Goal: Share content: Share content

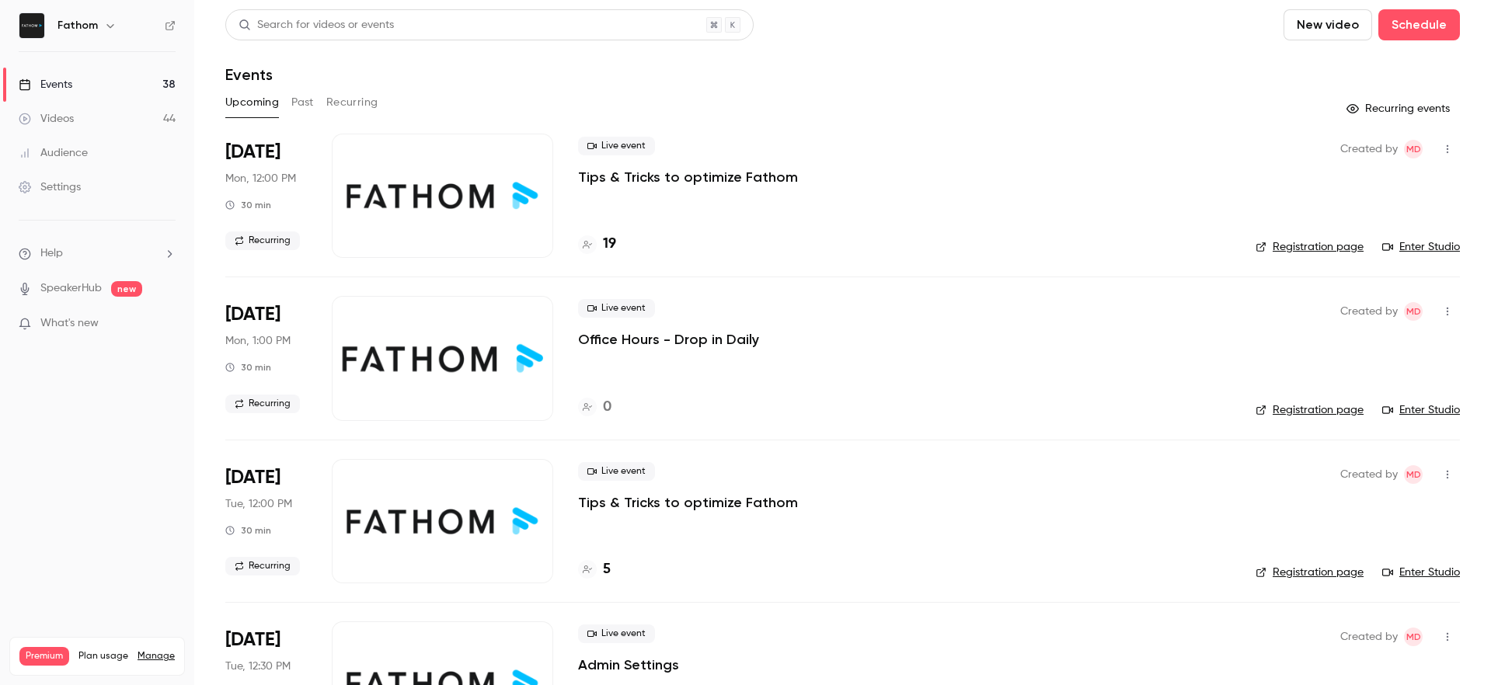
click at [310, 103] on button "Past" at bounding box center [302, 102] width 23 height 25
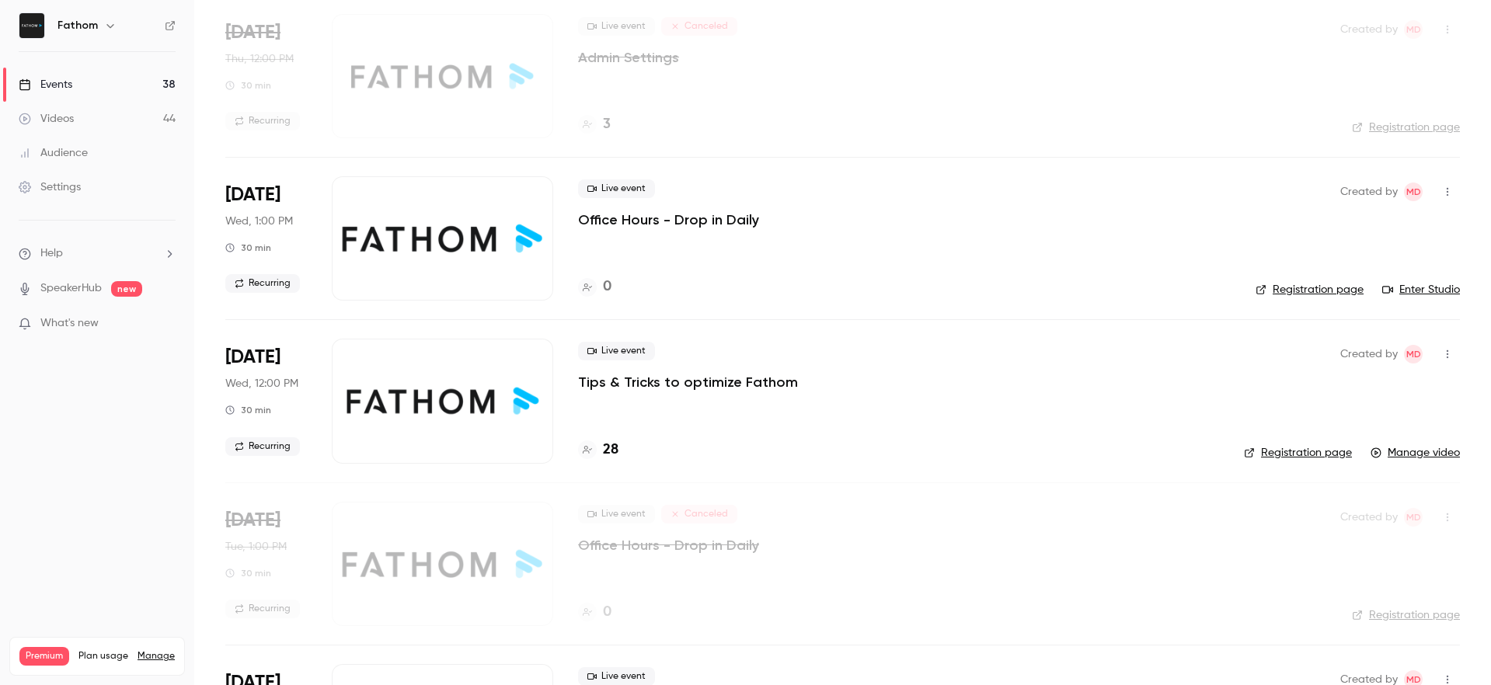
scroll to position [1241, 0]
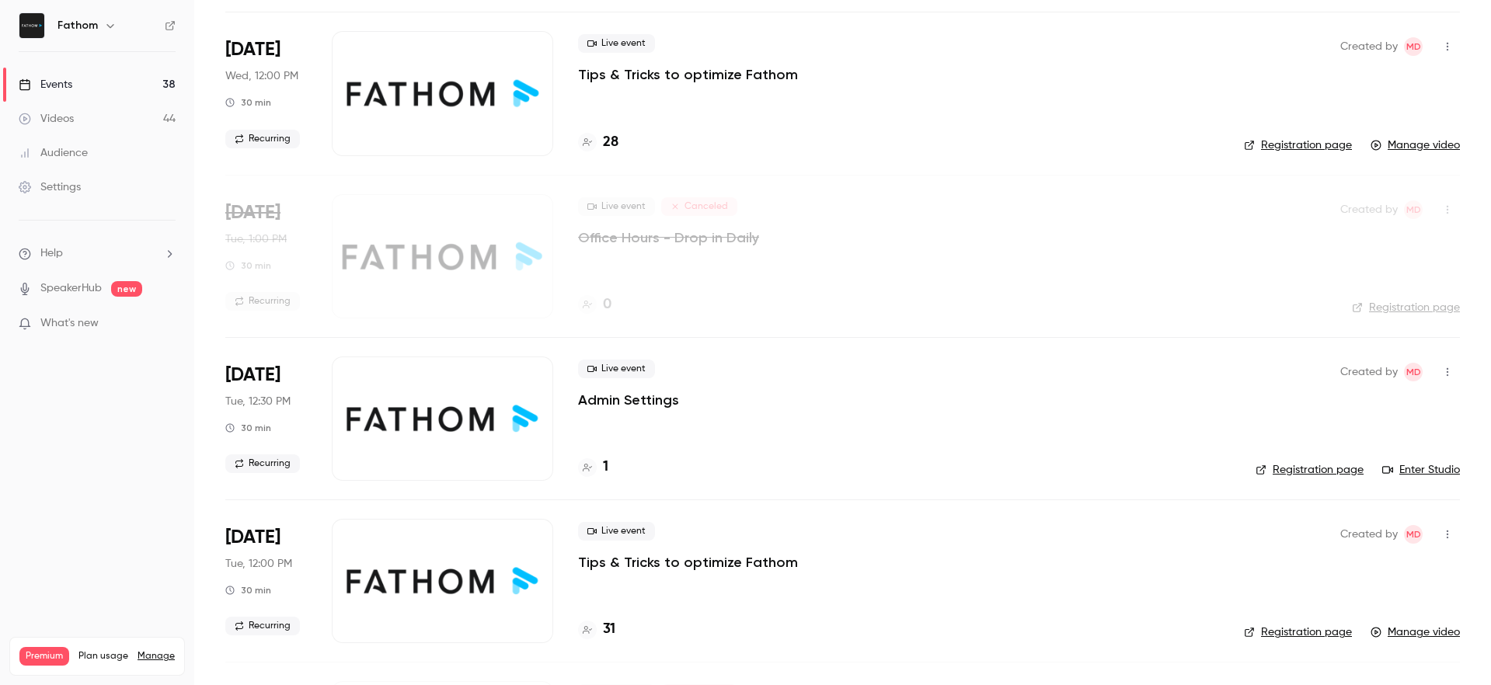
click at [459, 442] on div at bounding box center [442, 419] width 221 height 124
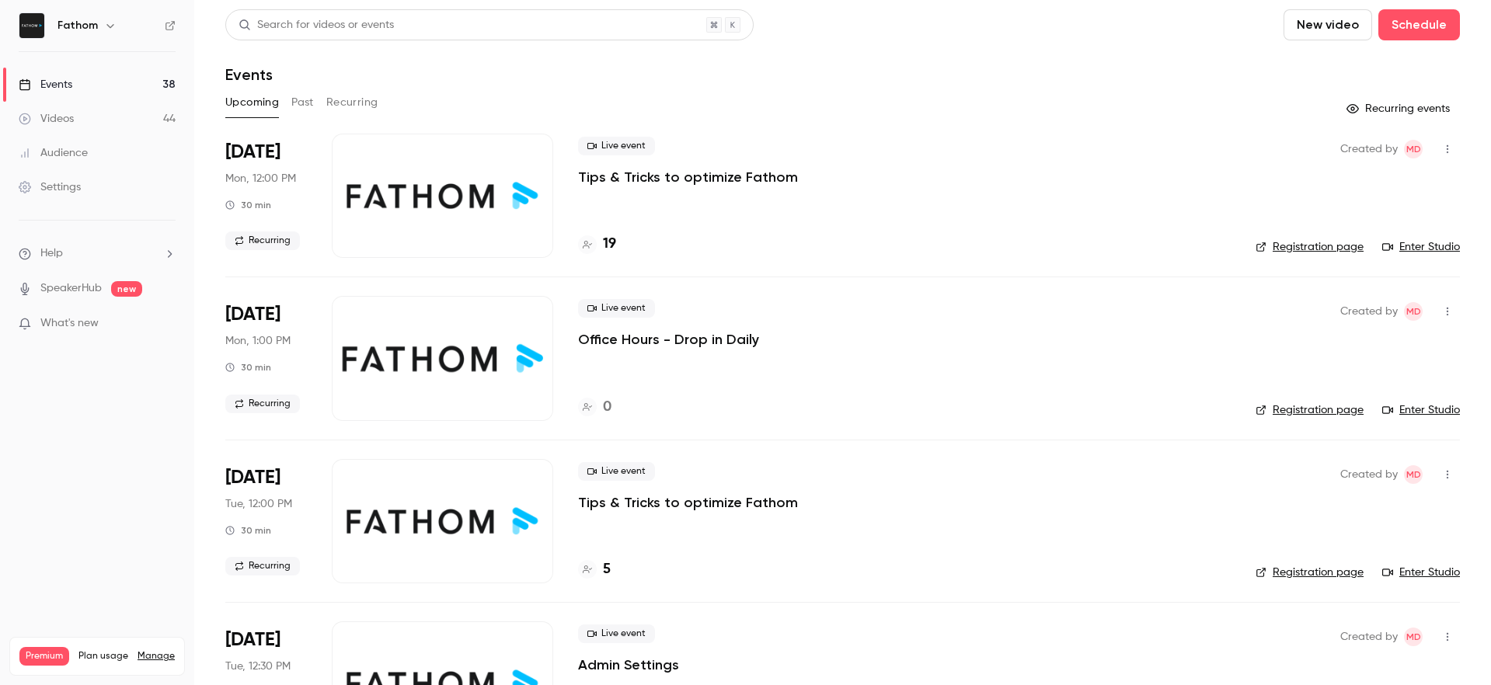
click at [312, 99] on button "Past" at bounding box center [302, 102] width 23 height 25
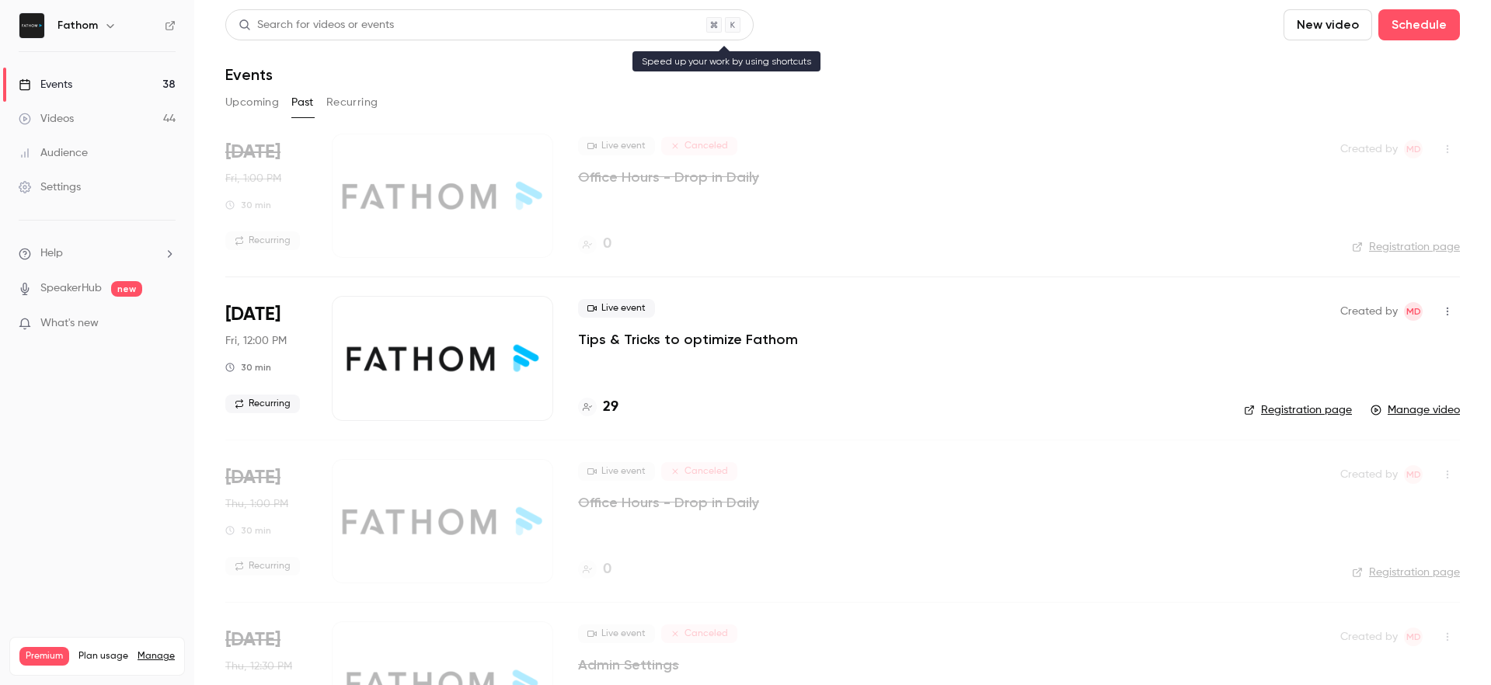
click at [363, 26] on div "Search for videos or events" at bounding box center [316, 25] width 155 height 16
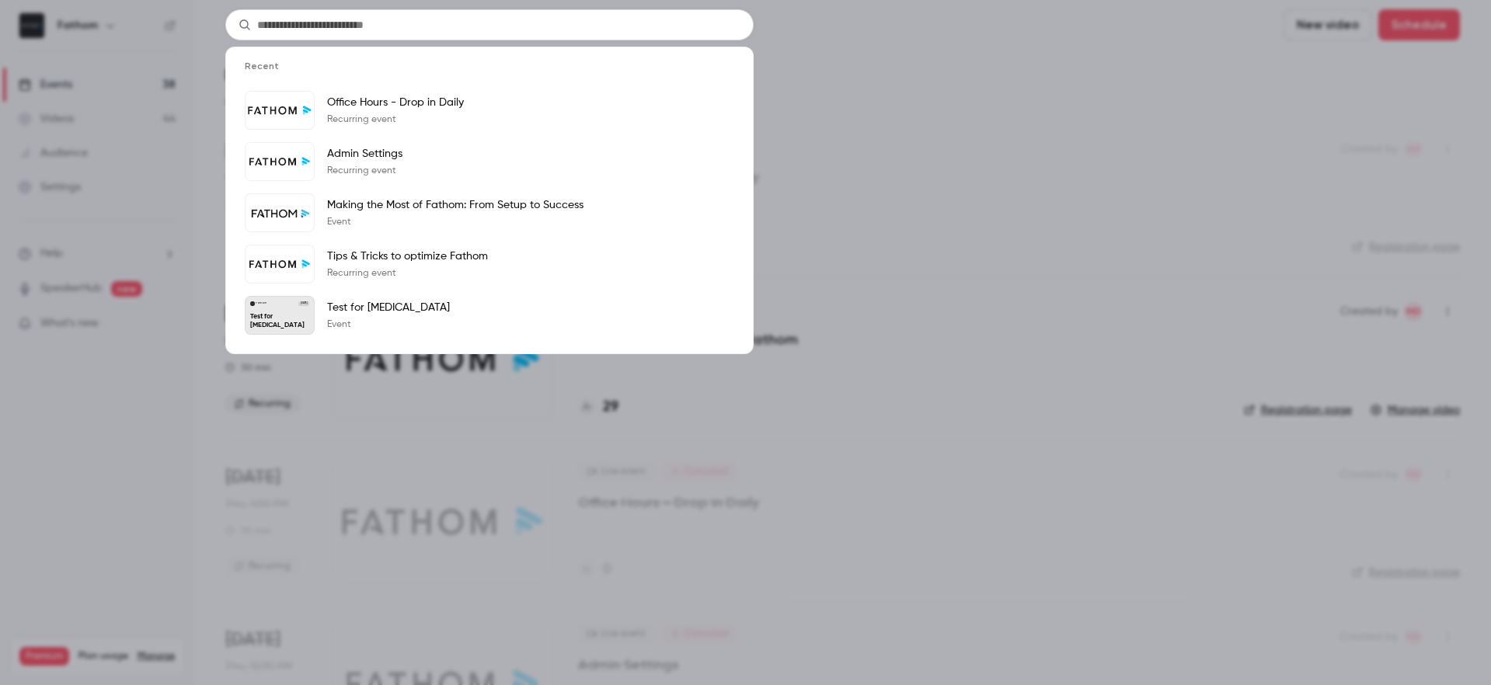
click at [369, 29] on input "text" at bounding box center [489, 24] width 528 height 31
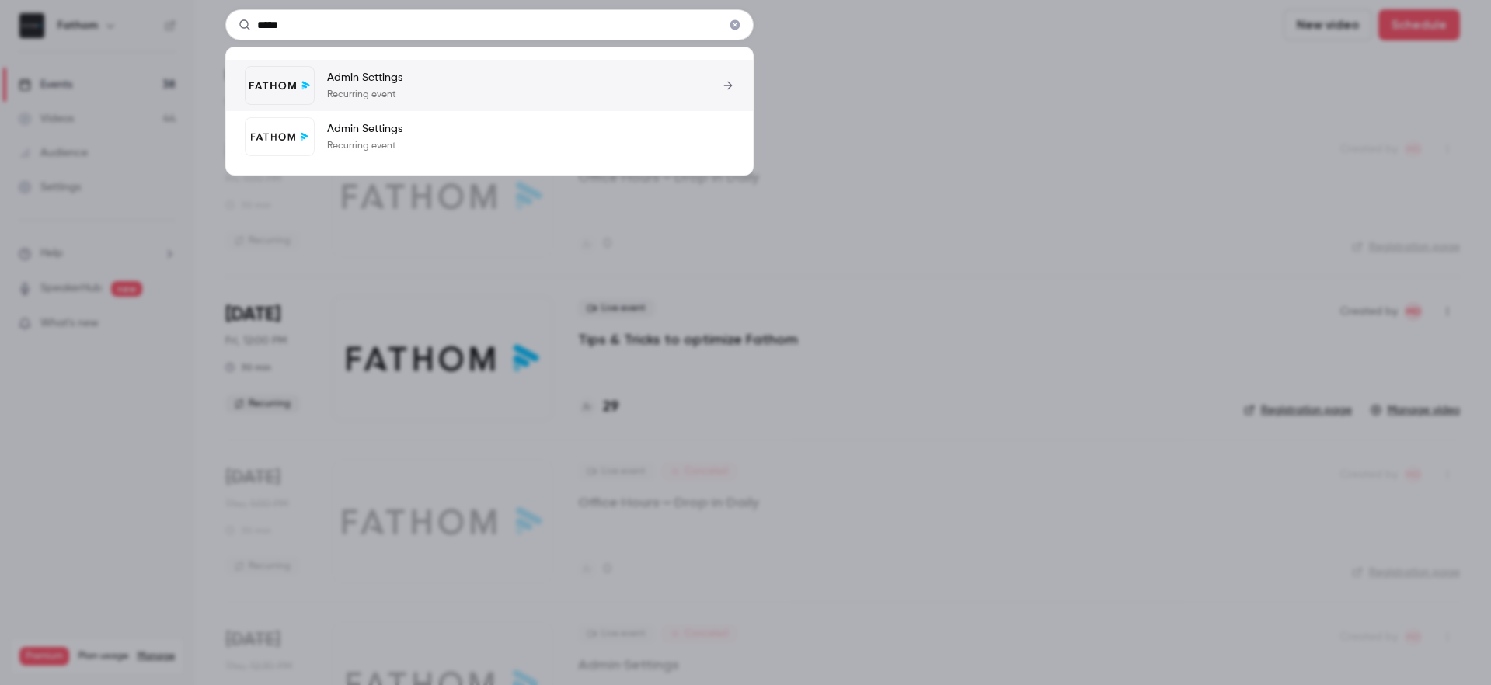
type input "*****"
click at [498, 72] on link "Admin Settings Recurring event" at bounding box center [490, 85] width 490 height 39
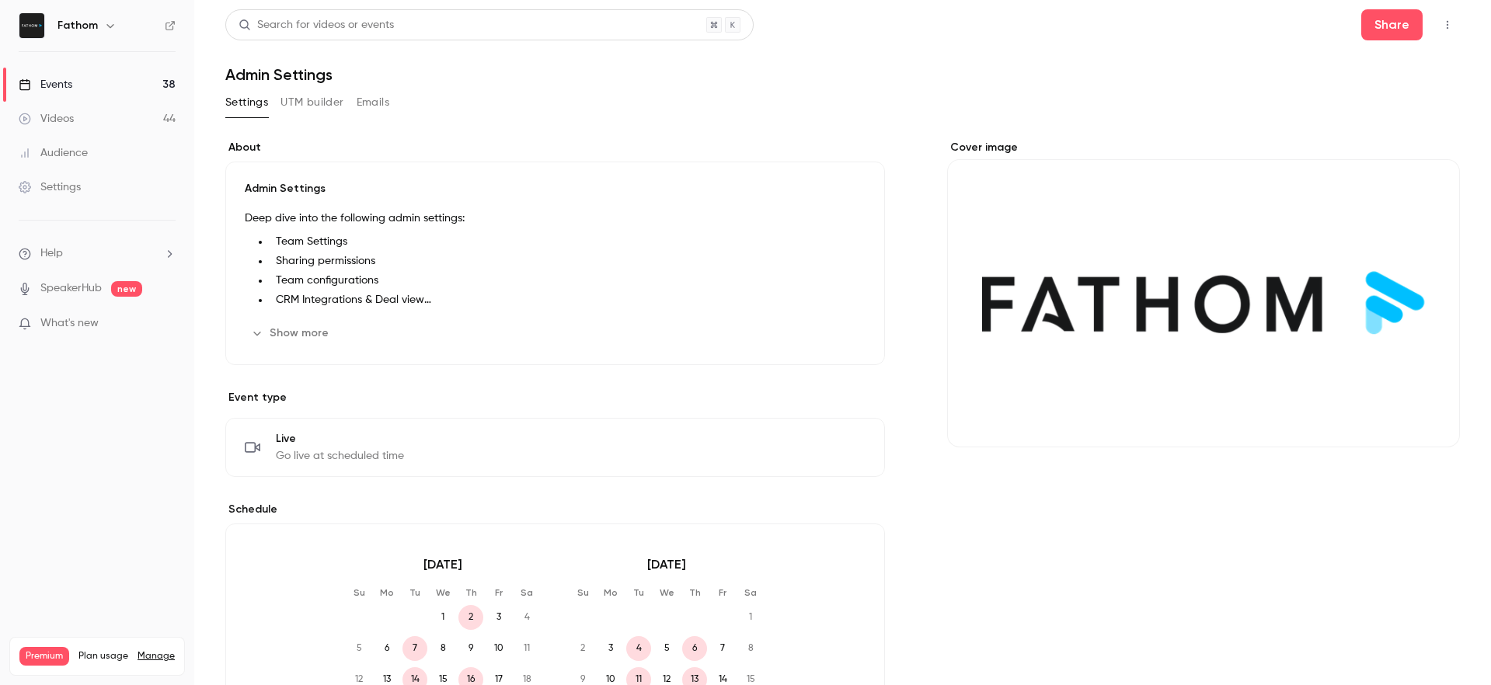
click at [284, 333] on button "Show more" at bounding box center [291, 333] width 93 height 25
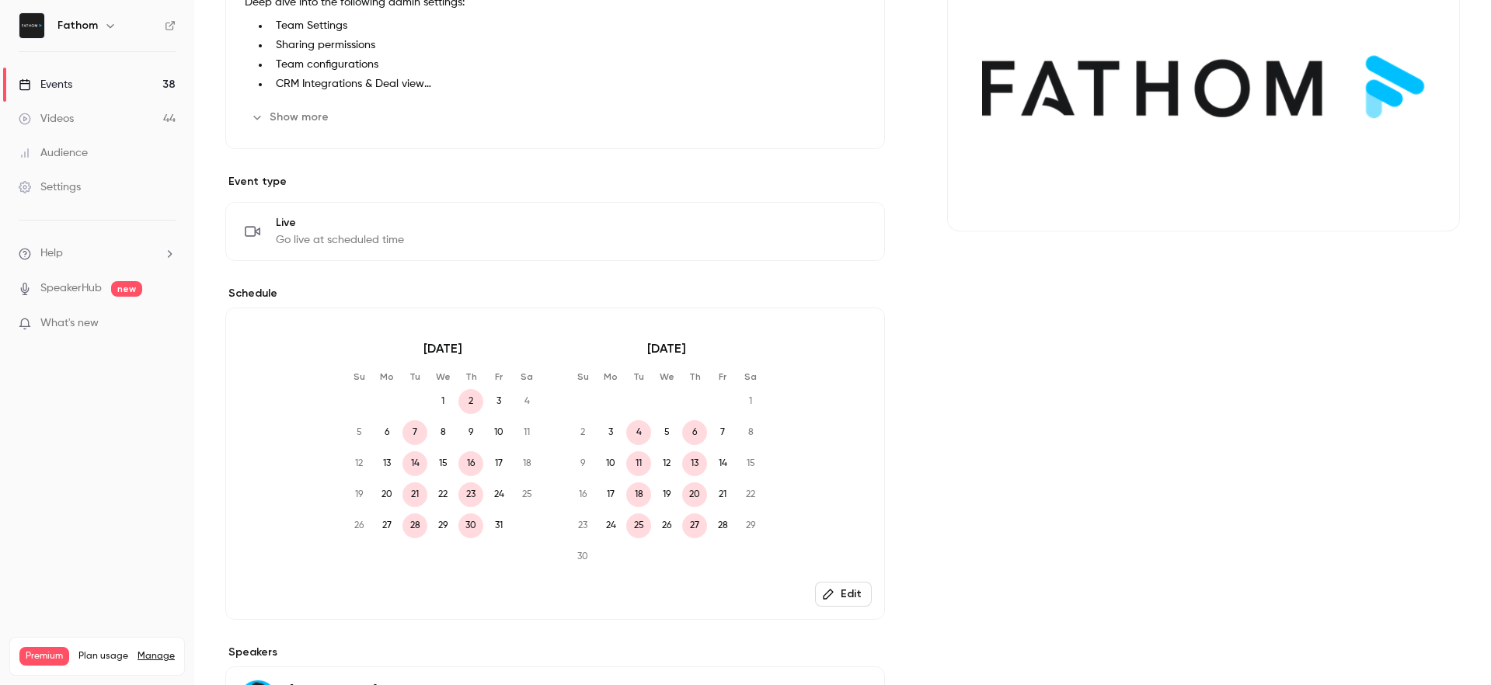
scroll to position [429, 0]
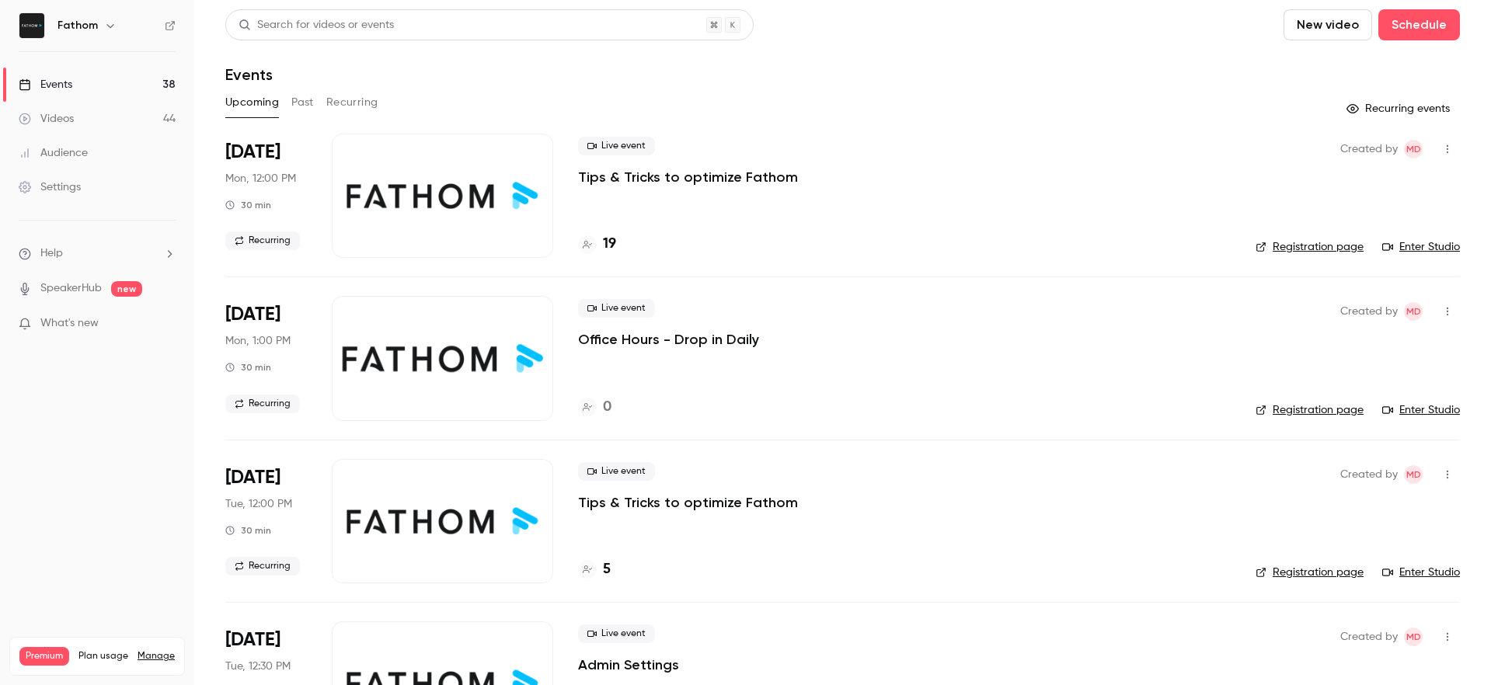
click at [307, 112] on button "Past" at bounding box center [302, 102] width 23 height 25
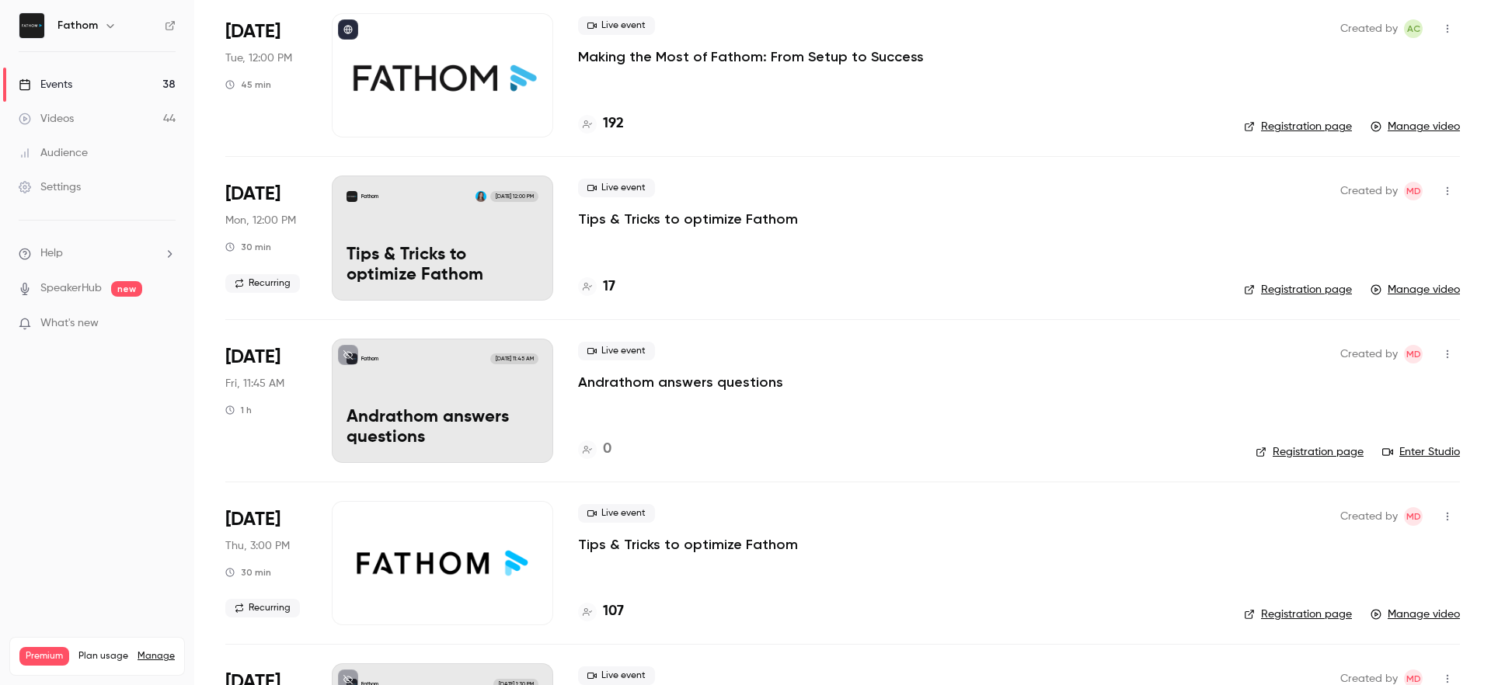
scroll to position [5109, 0]
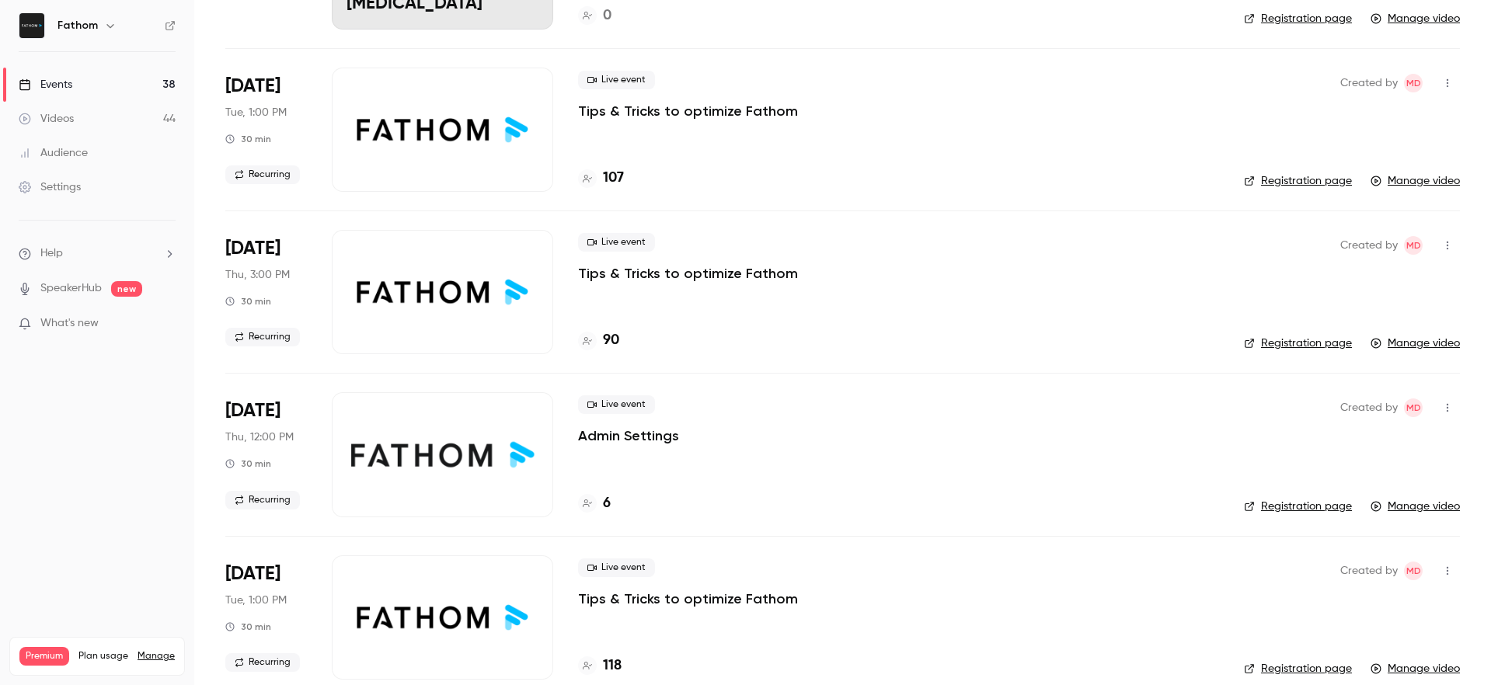
click at [521, 440] on div at bounding box center [442, 454] width 221 height 124
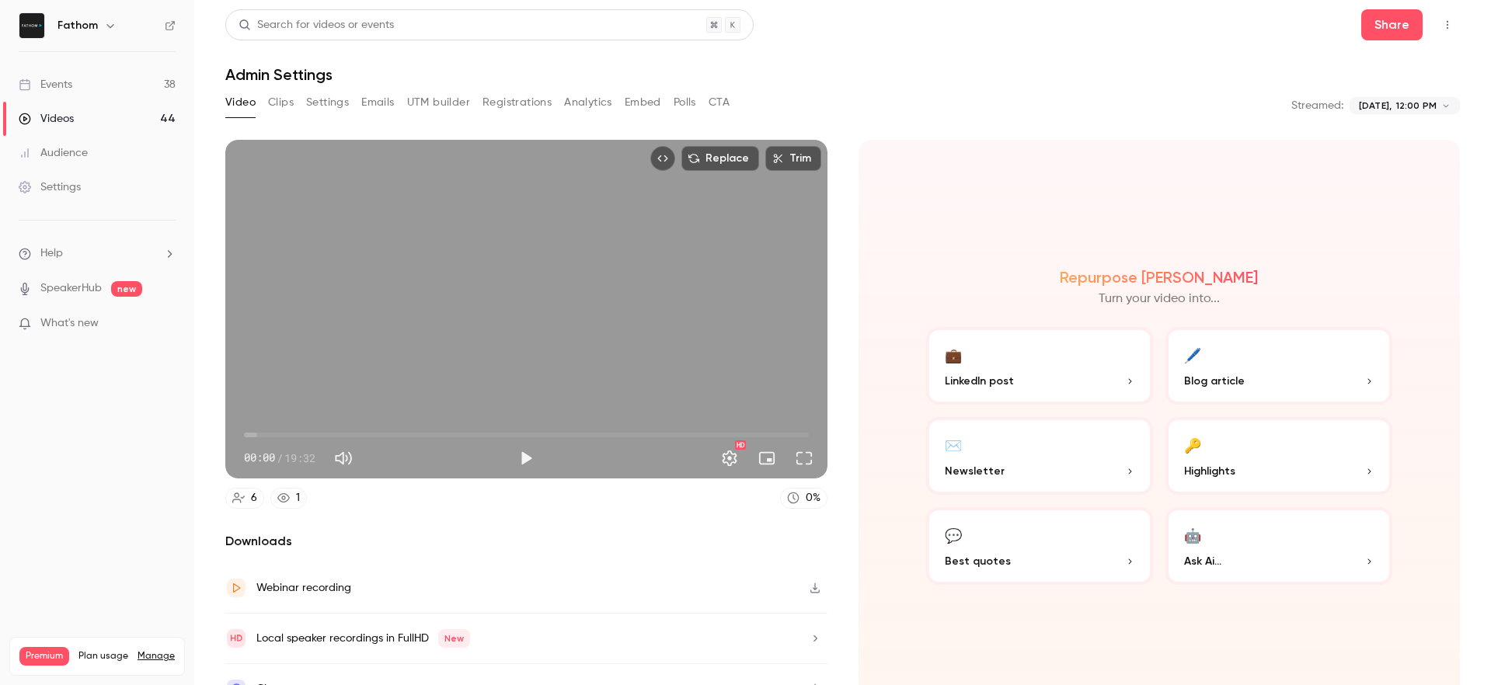
click at [391, 427] on span "00:00" at bounding box center [526, 435] width 565 height 25
click at [328, 434] on span "05:08" at bounding box center [526, 435] width 565 height 25
click at [407, 429] on span "02:56" at bounding box center [526, 435] width 565 height 25
click at [331, 433] on span "02:56" at bounding box center [328, 435] width 5 height 5
click at [458, 431] on span "05:42" at bounding box center [526, 435] width 565 height 25
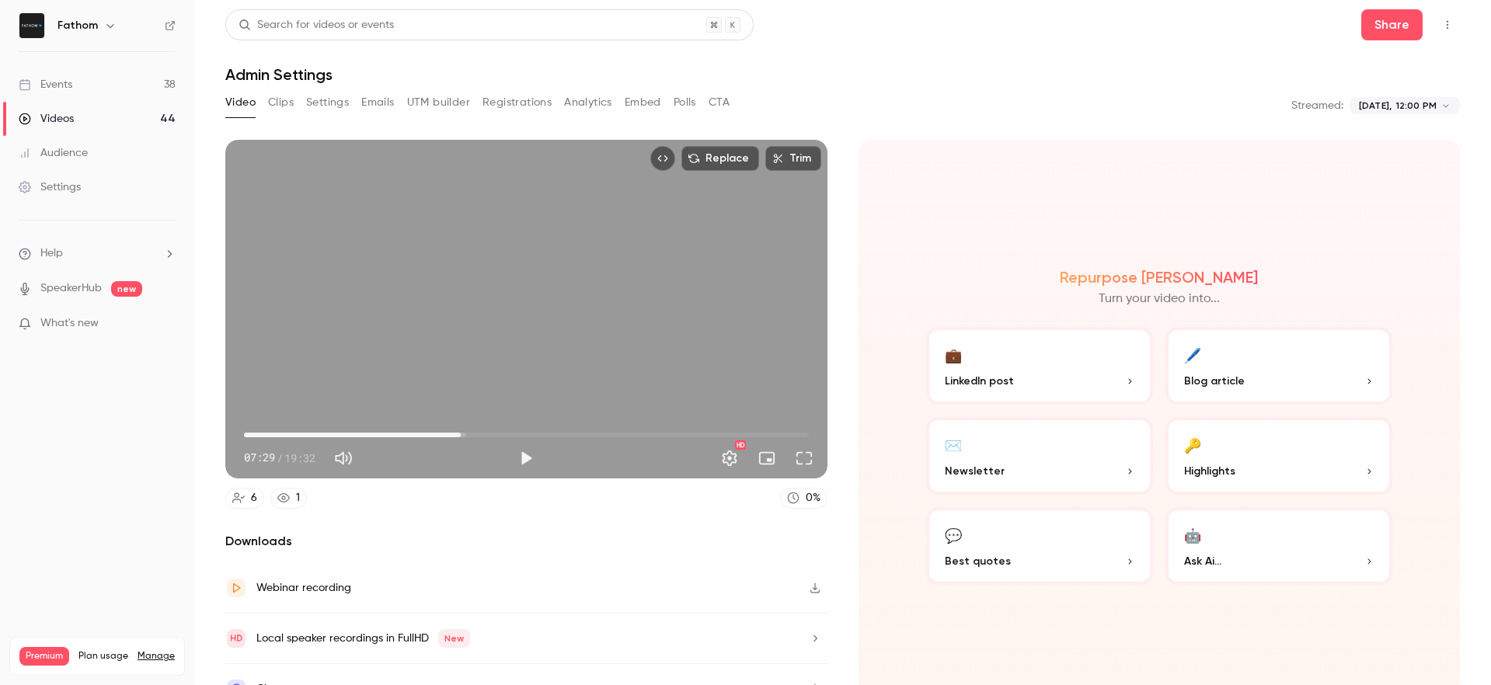
type input "***"
click at [492, 428] on span "07:29" at bounding box center [526, 435] width 565 height 25
click at [1442, 30] on icon "Top Bar Actions" at bounding box center [1448, 24] width 12 height 11
click at [1379, 25] on div at bounding box center [745, 342] width 1491 height 685
click at [1379, 26] on div at bounding box center [745, 342] width 1491 height 685
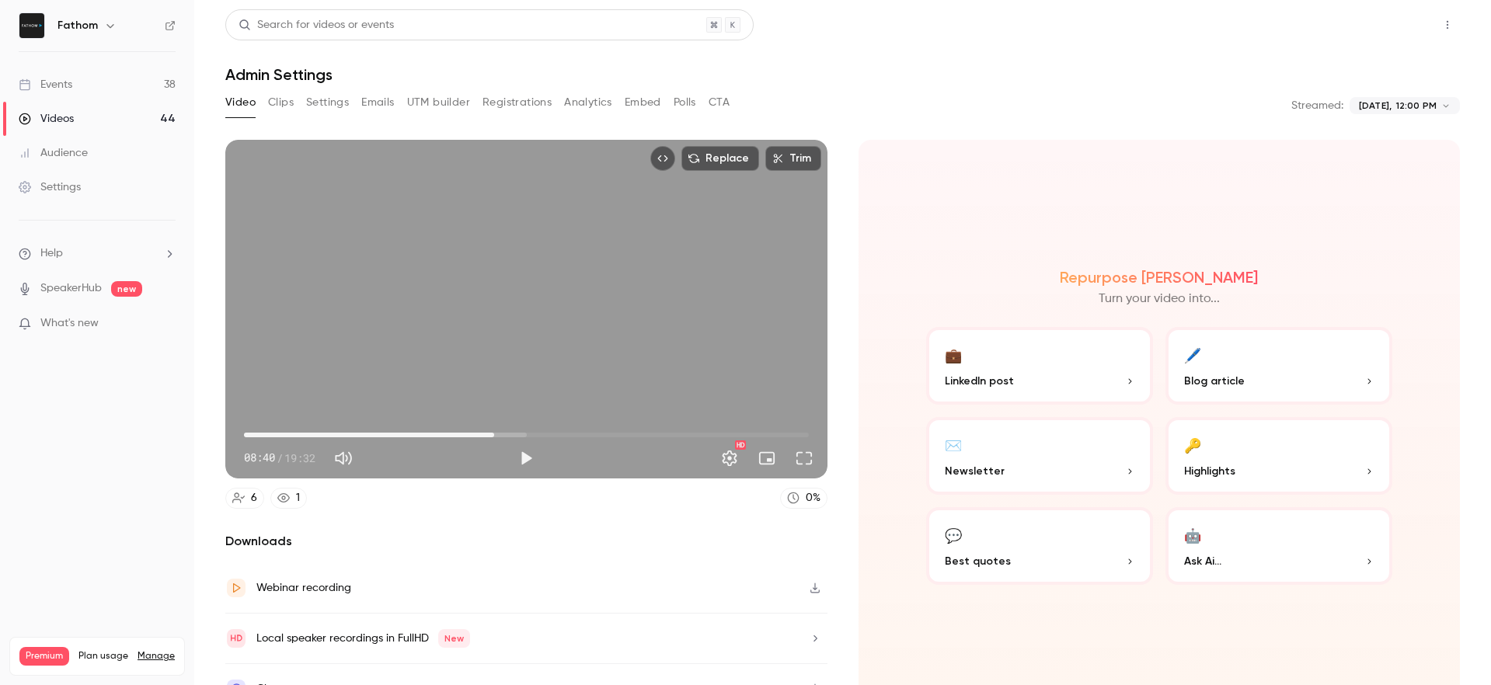
click at [1382, 30] on button "Share" at bounding box center [1391, 24] width 61 height 31
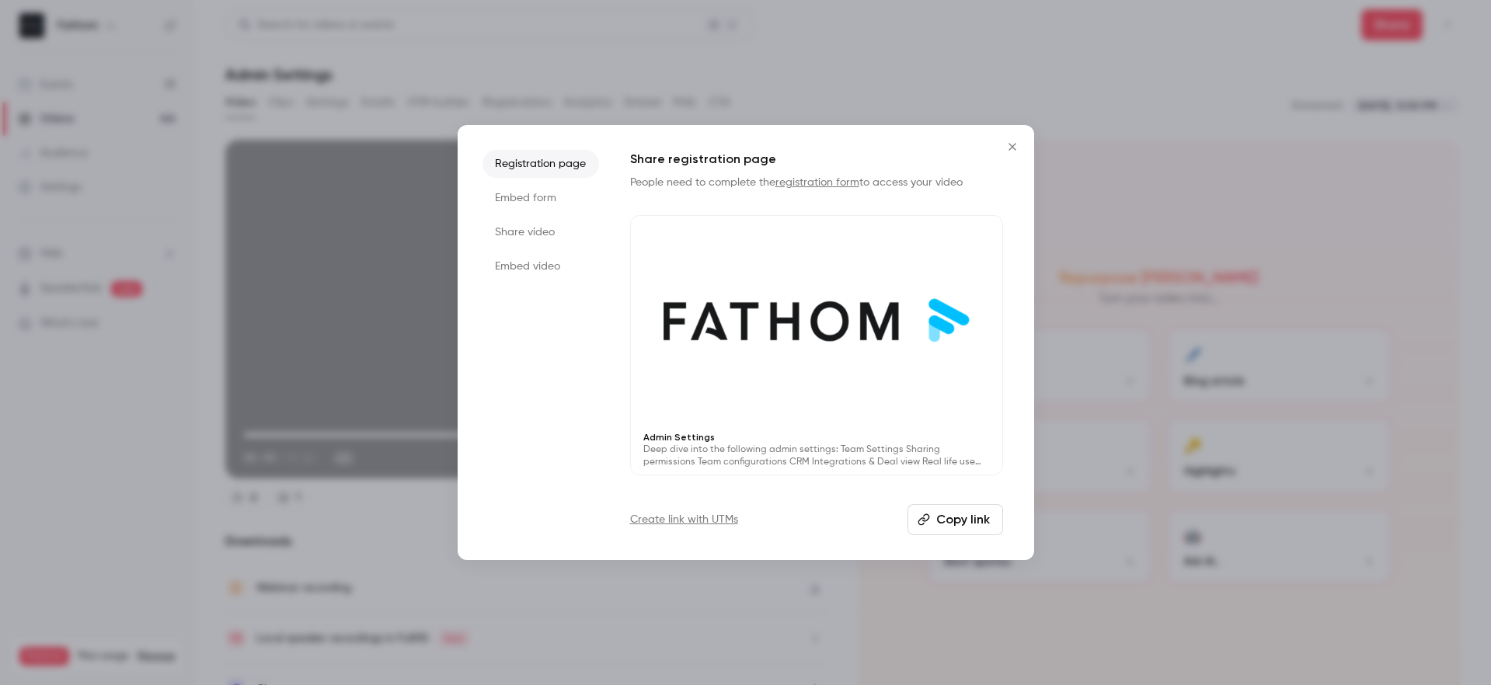
click at [944, 520] on button "Copy link" at bounding box center [956, 519] width 96 height 31
click at [1013, 148] on icon "Close" at bounding box center [1012, 146] width 7 height 7
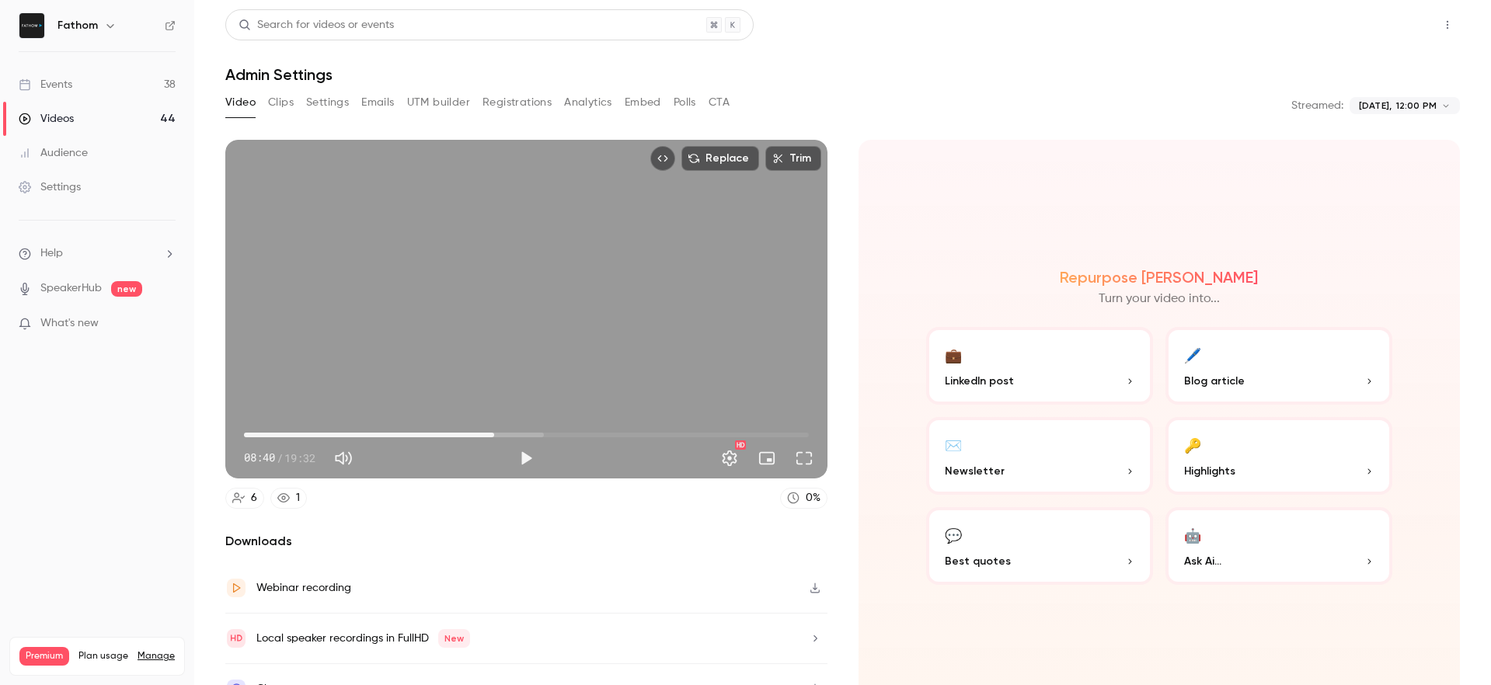
click at [1375, 28] on button "Share" at bounding box center [1391, 24] width 61 height 31
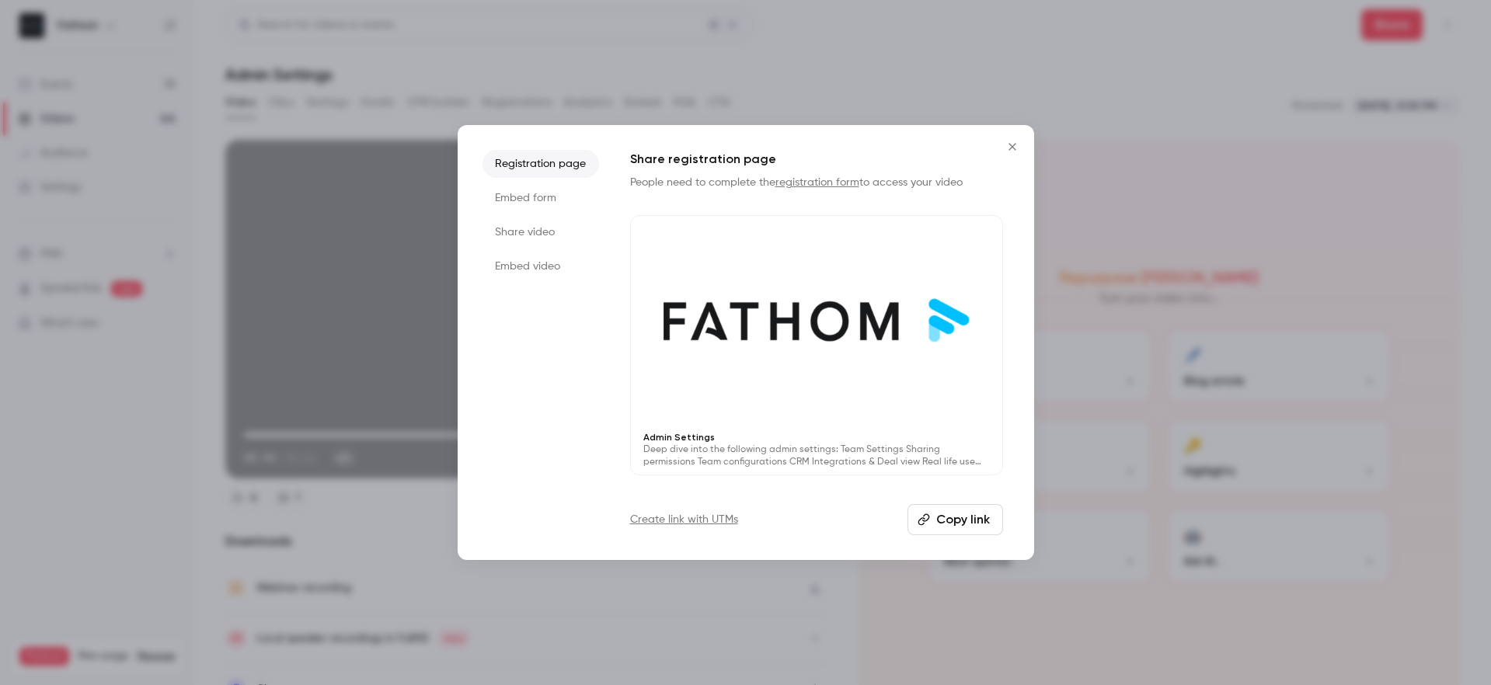
click at [545, 230] on li "Share video" at bounding box center [541, 232] width 117 height 28
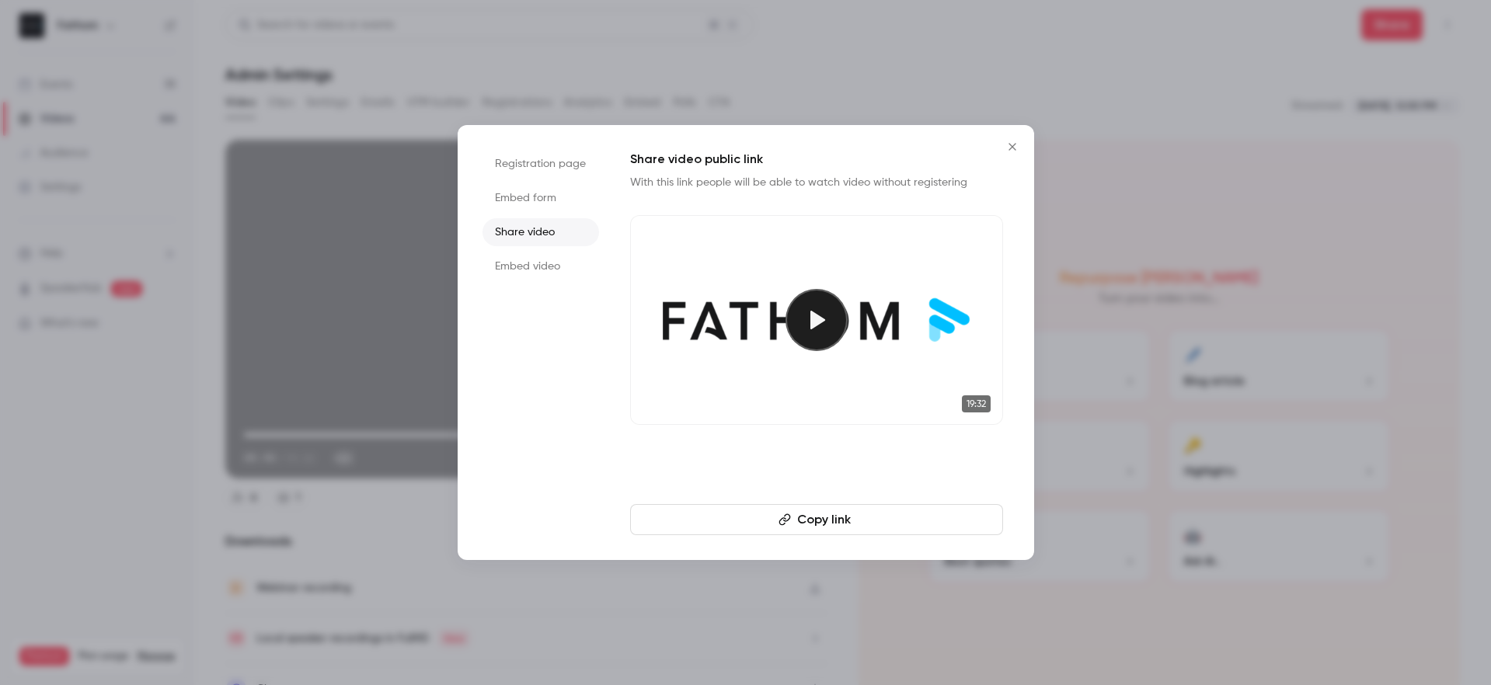
click at [866, 524] on button "Copy link" at bounding box center [816, 519] width 373 height 31
click at [558, 161] on li "Registration page" at bounding box center [541, 164] width 117 height 28
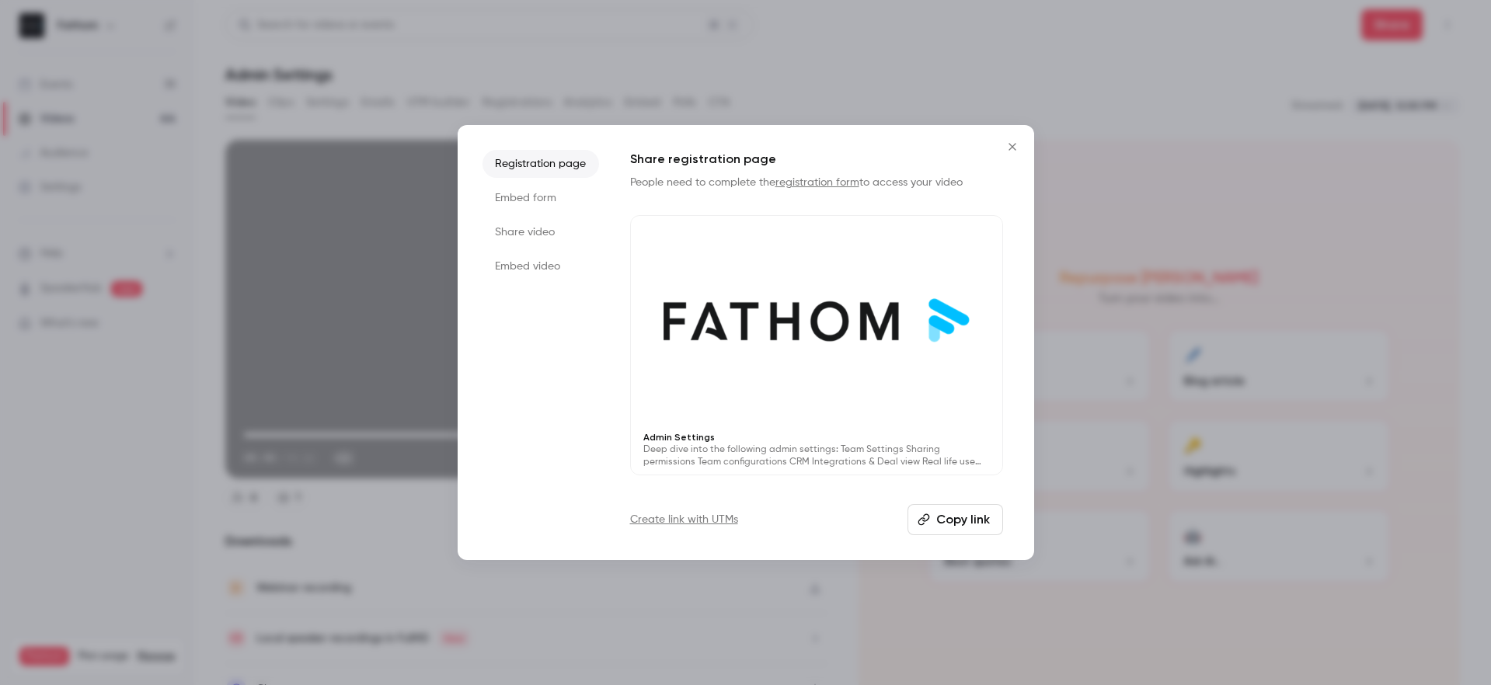
click at [975, 515] on button "Copy link" at bounding box center [956, 519] width 96 height 31
click at [527, 236] on li "Share video" at bounding box center [541, 232] width 117 height 28
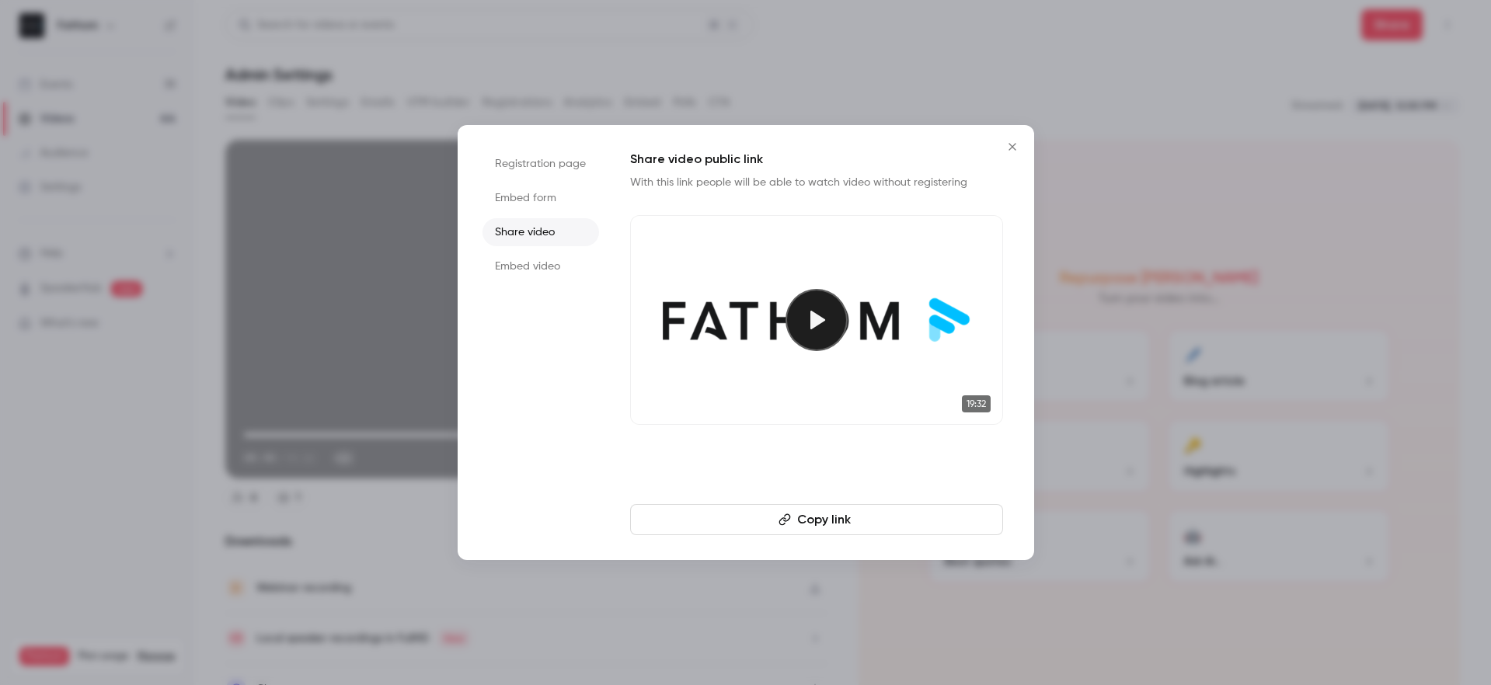
click at [853, 518] on button "Copy link" at bounding box center [816, 519] width 373 height 31
